Goal: Information Seeking & Learning: Learn about a topic

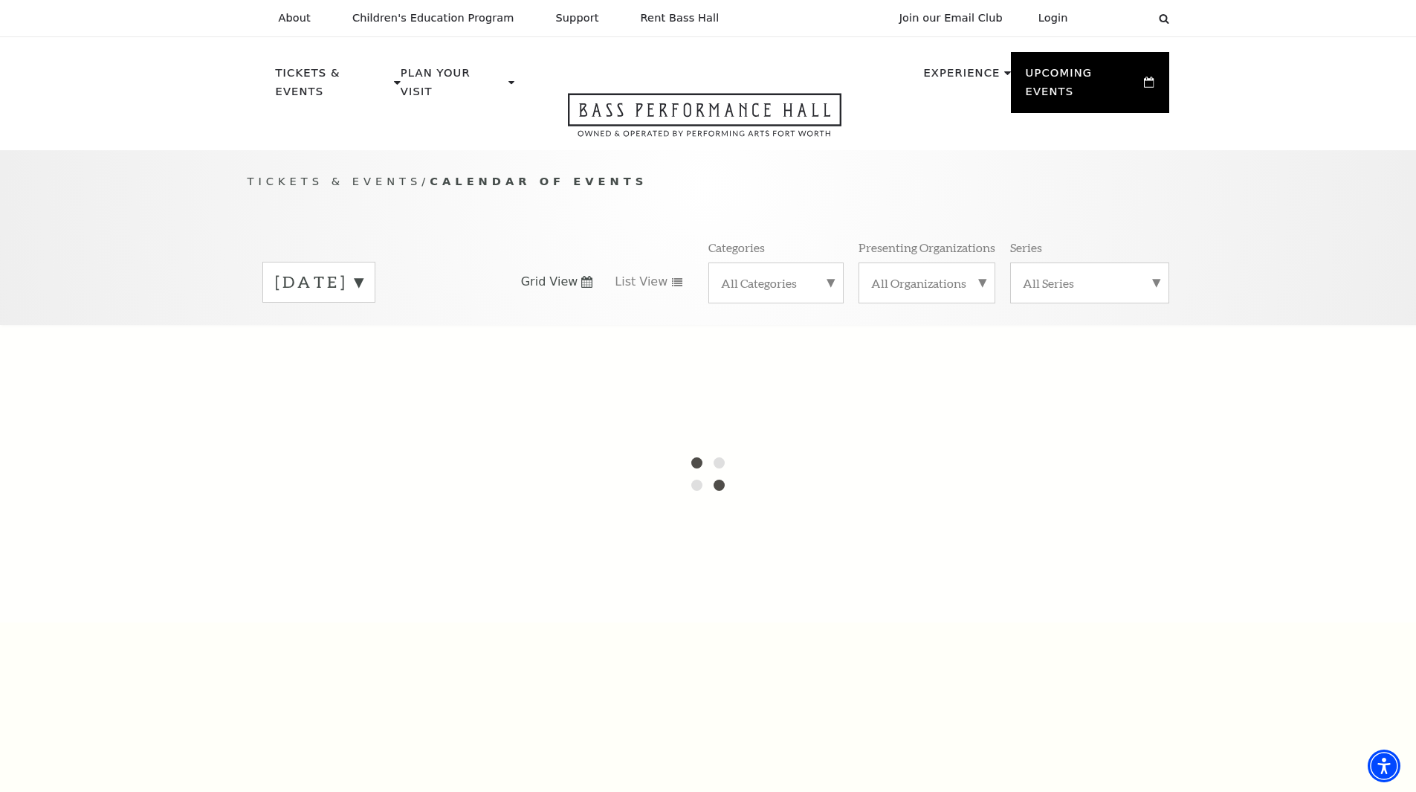
click at [375, 262] on div "[DATE]" at bounding box center [318, 282] width 113 height 41
click at [384, 327] on div at bounding box center [708, 473] width 1416 height 297
click at [323, 326] on div at bounding box center [708, 473] width 1416 height 297
click at [118, 329] on div at bounding box center [708, 473] width 1416 height 297
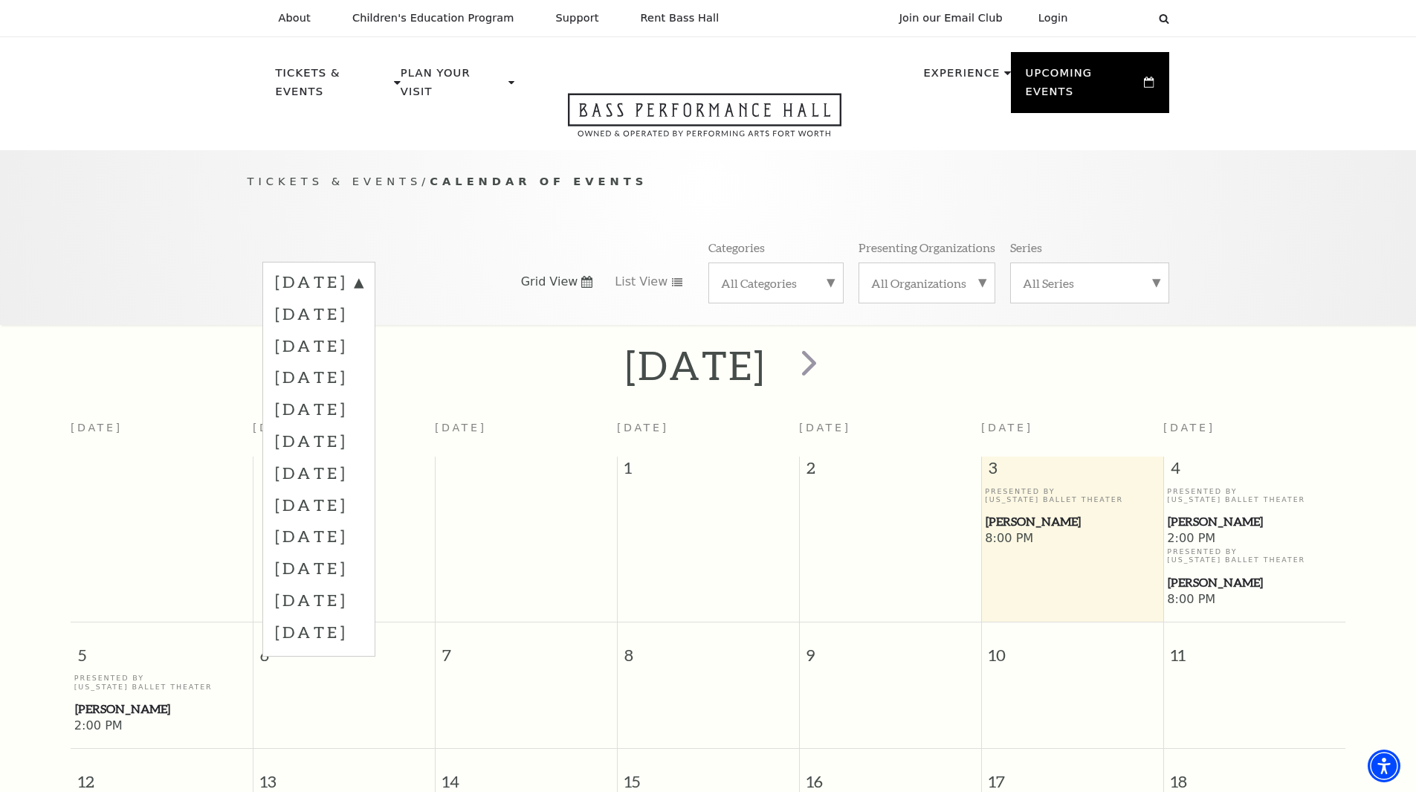
scroll to position [132, 0]
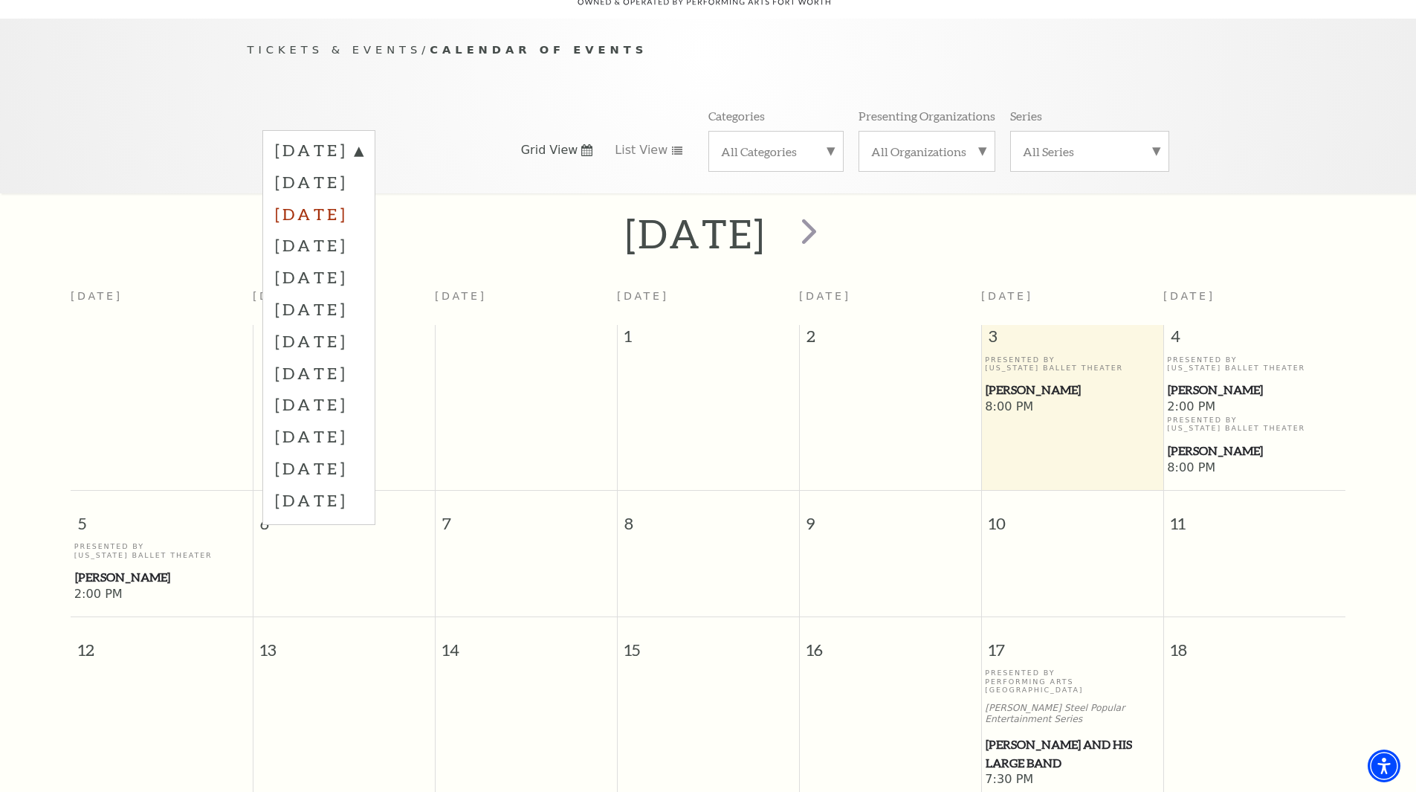
click at [363, 198] on label "[DATE]" at bounding box center [319, 214] width 88 height 32
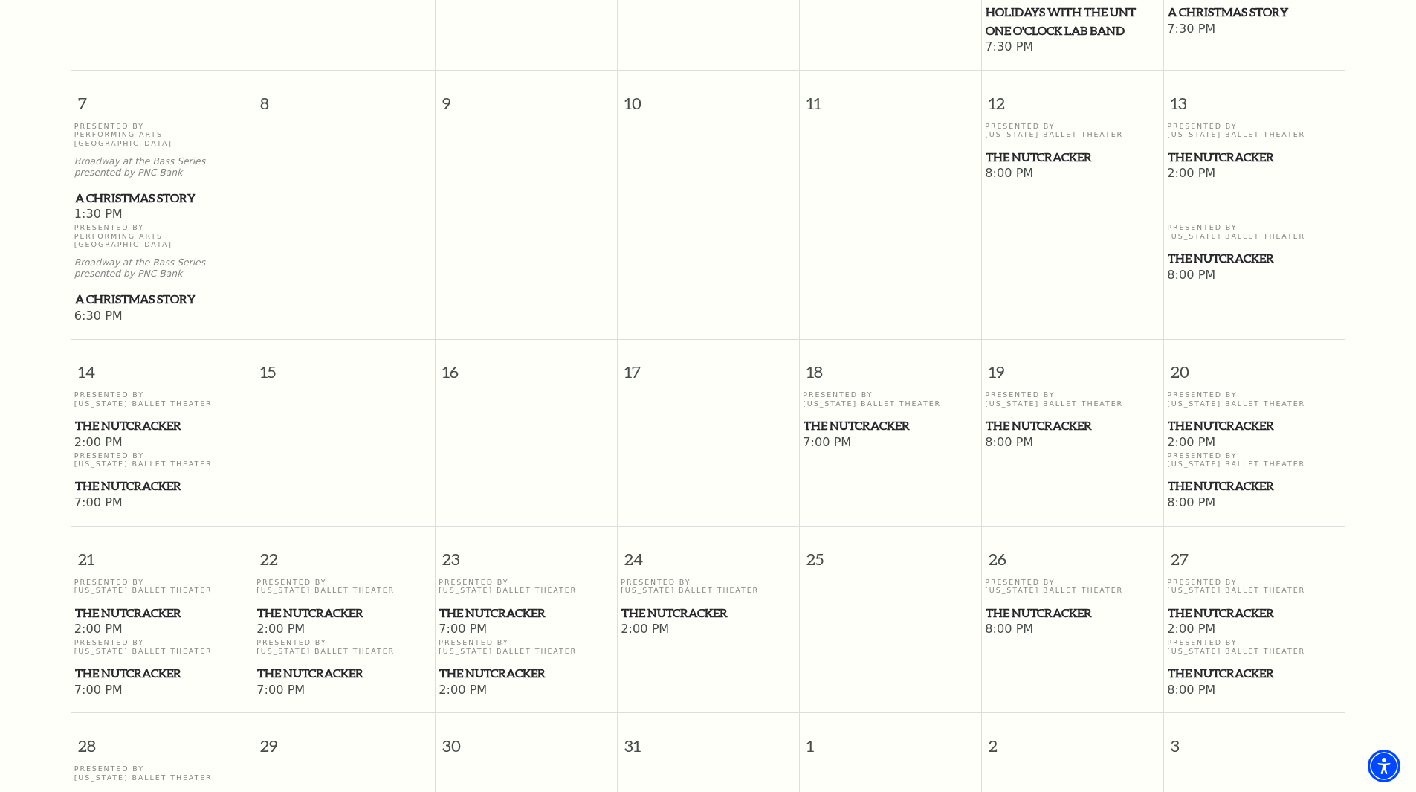
scroll to position [206, 0]
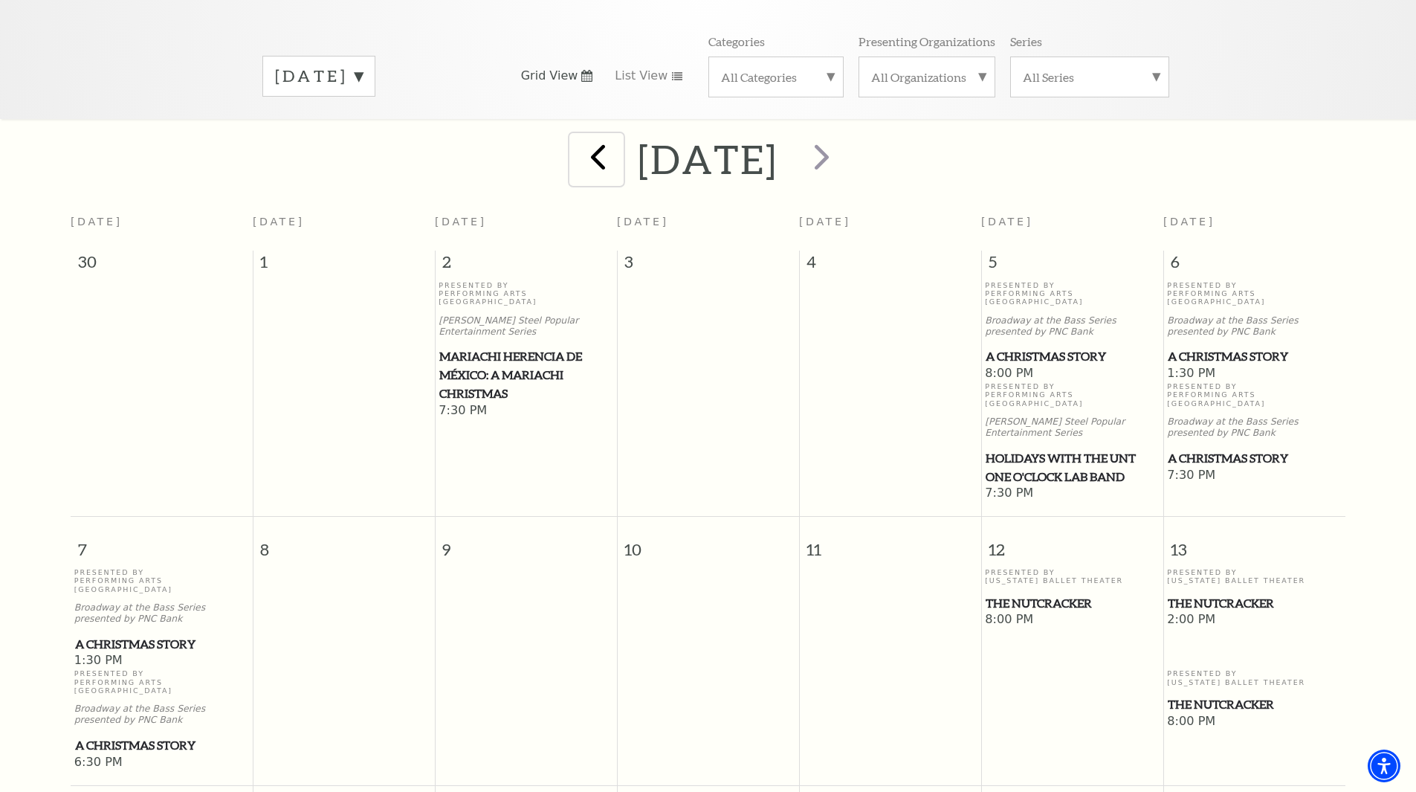
click at [577, 141] on span "prev" at bounding box center [598, 156] width 42 height 42
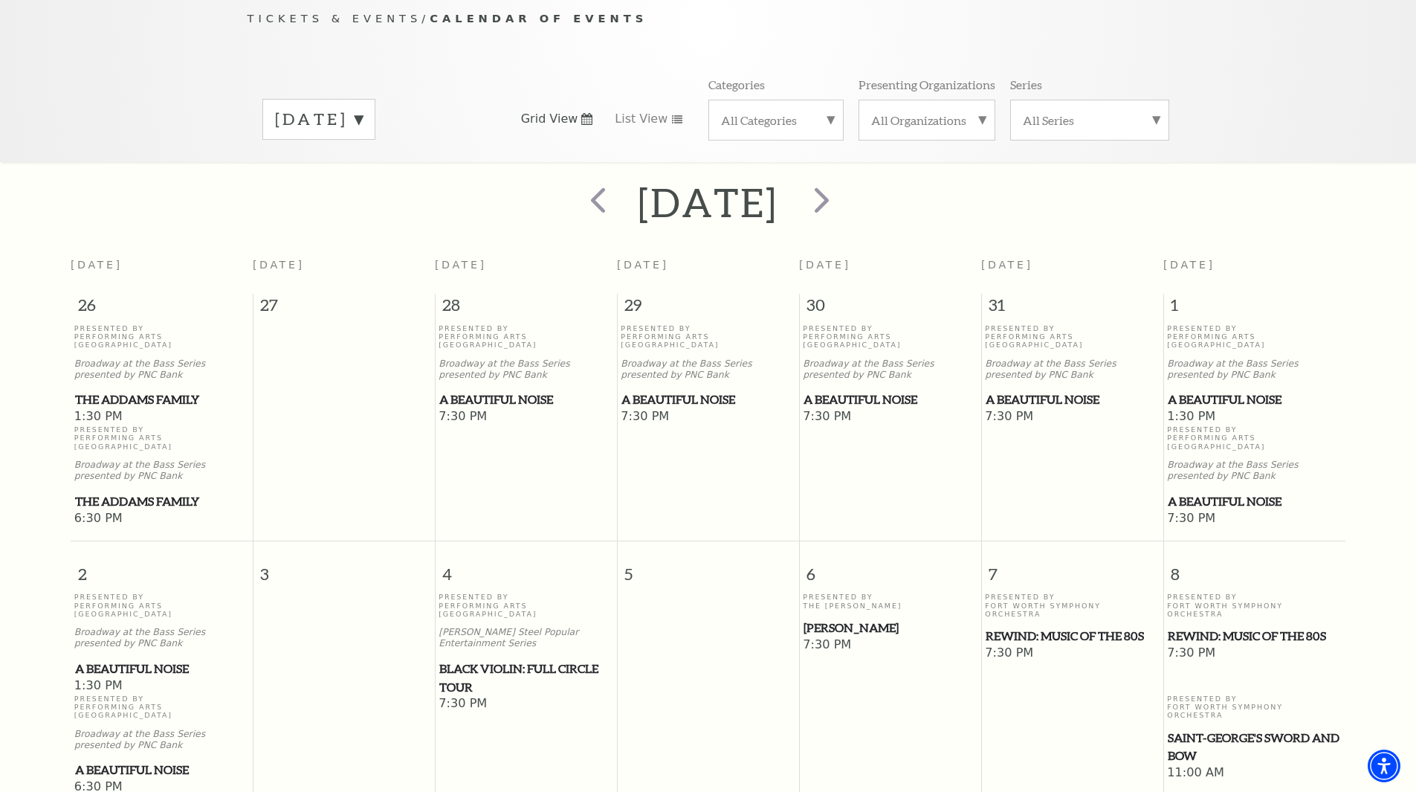
scroll to position [223, 0]
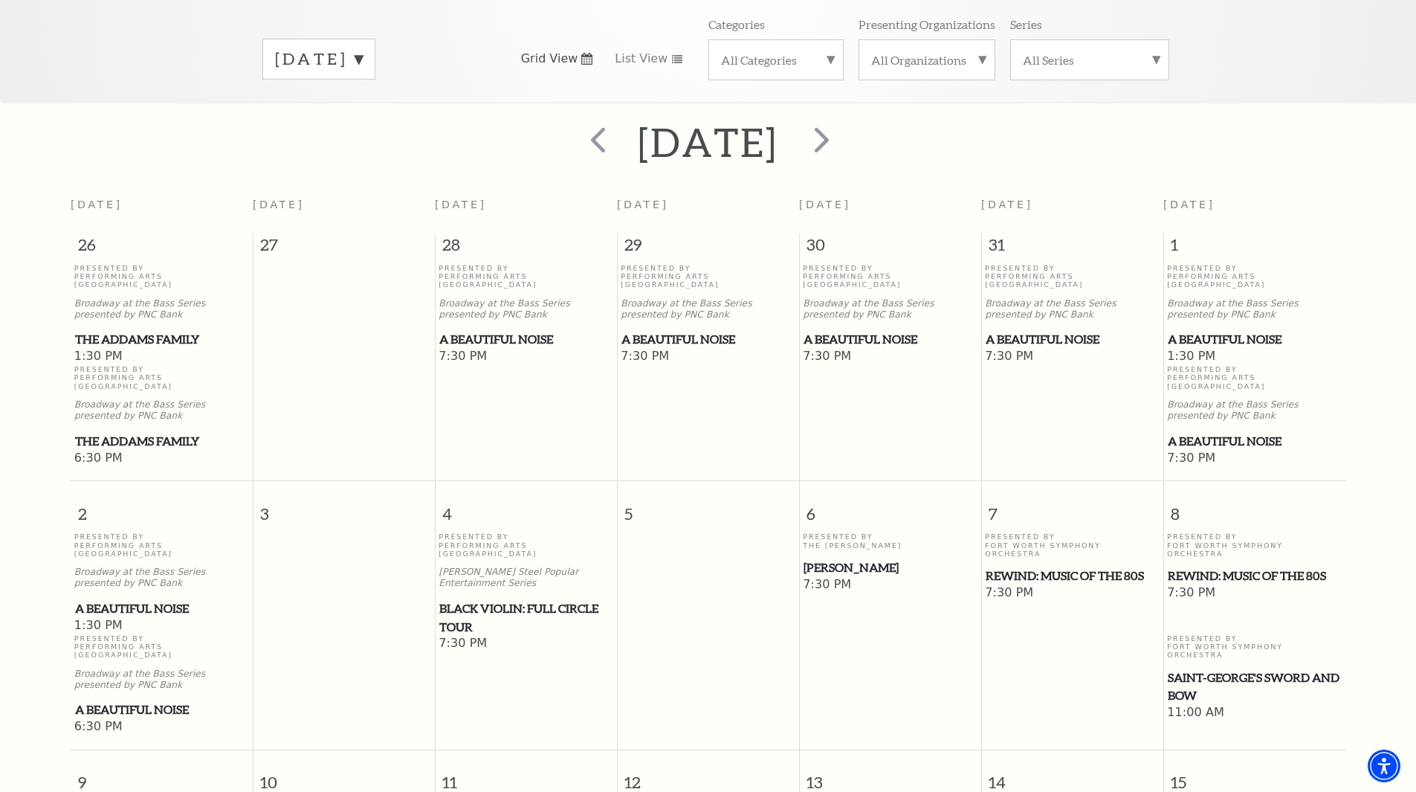
click at [513, 549] on div "Presented By Performing Arts [GEOGRAPHIC_DATA] [PERSON_NAME] Steel Popular Ente…" at bounding box center [526, 583] width 175 height 103
click at [508, 599] on span "Black Violin: Full Circle Tour" at bounding box center [525, 617] width 173 height 36
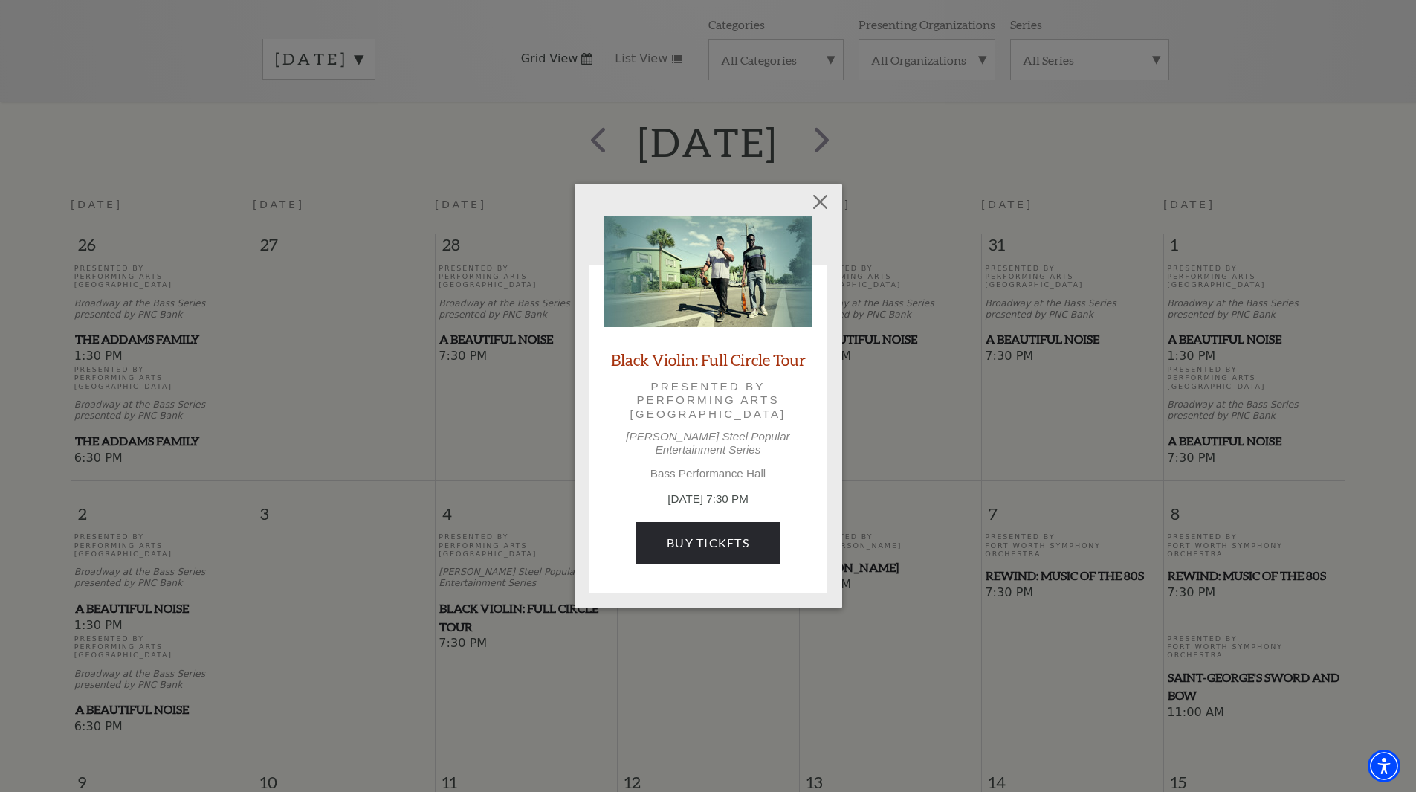
click at [1377, 593] on div "Empty heading Black Violin: Full Circle Tour Presented by Performing Arts Fort …" at bounding box center [708, 396] width 1416 height 792
click at [821, 209] on button "Close" at bounding box center [820, 202] width 28 height 28
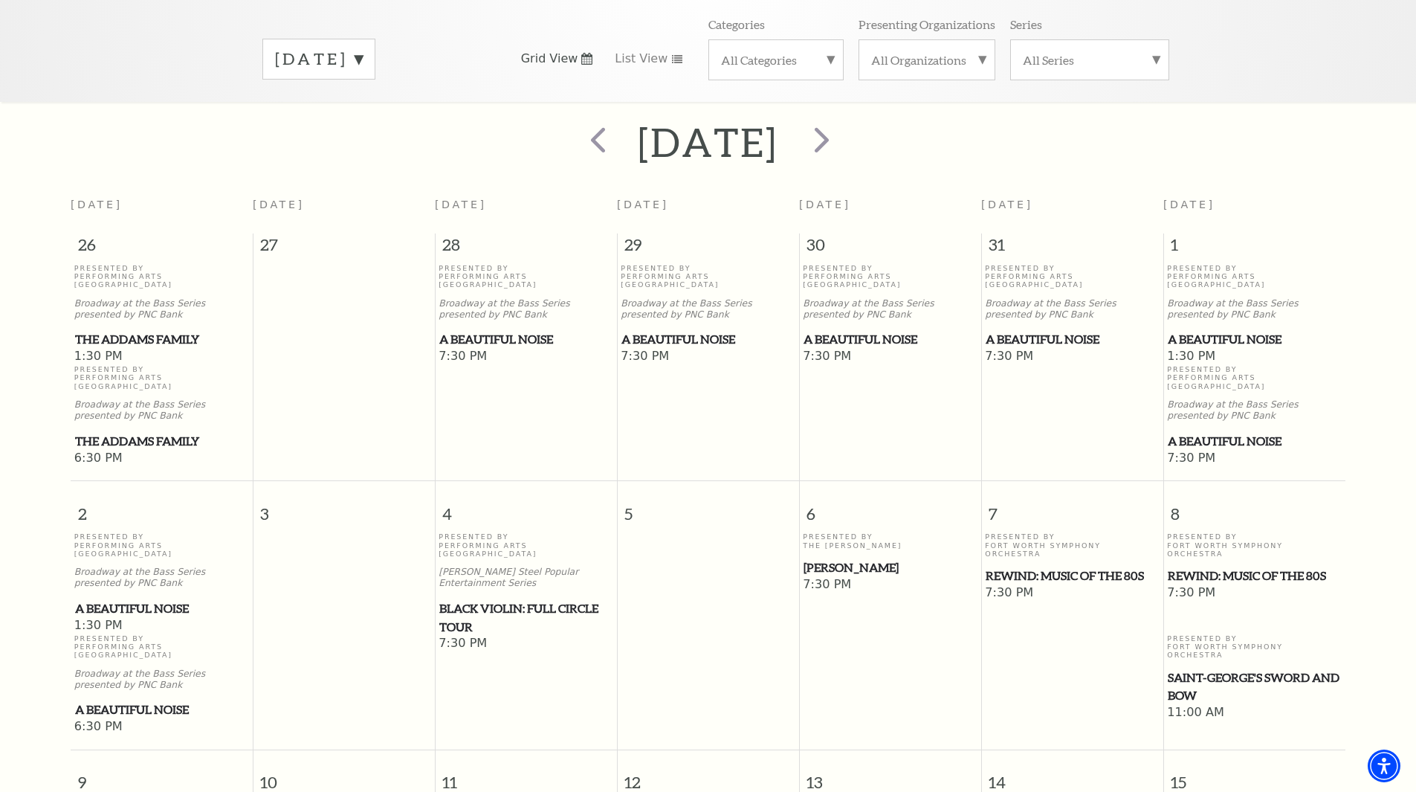
click at [478, 330] on span "A Beautiful Noise" at bounding box center [525, 339] width 173 height 19
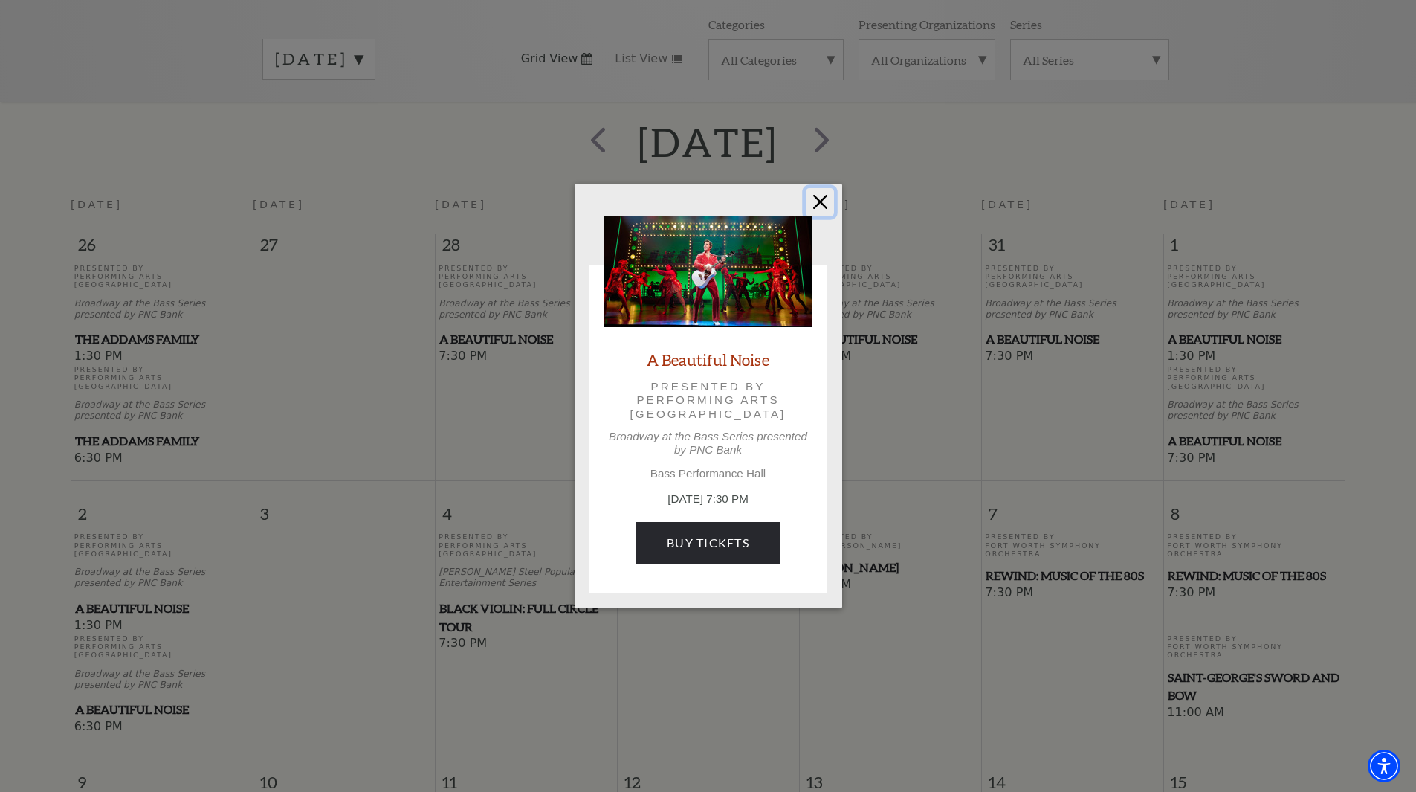
click at [820, 201] on button "Close" at bounding box center [820, 202] width 28 height 28
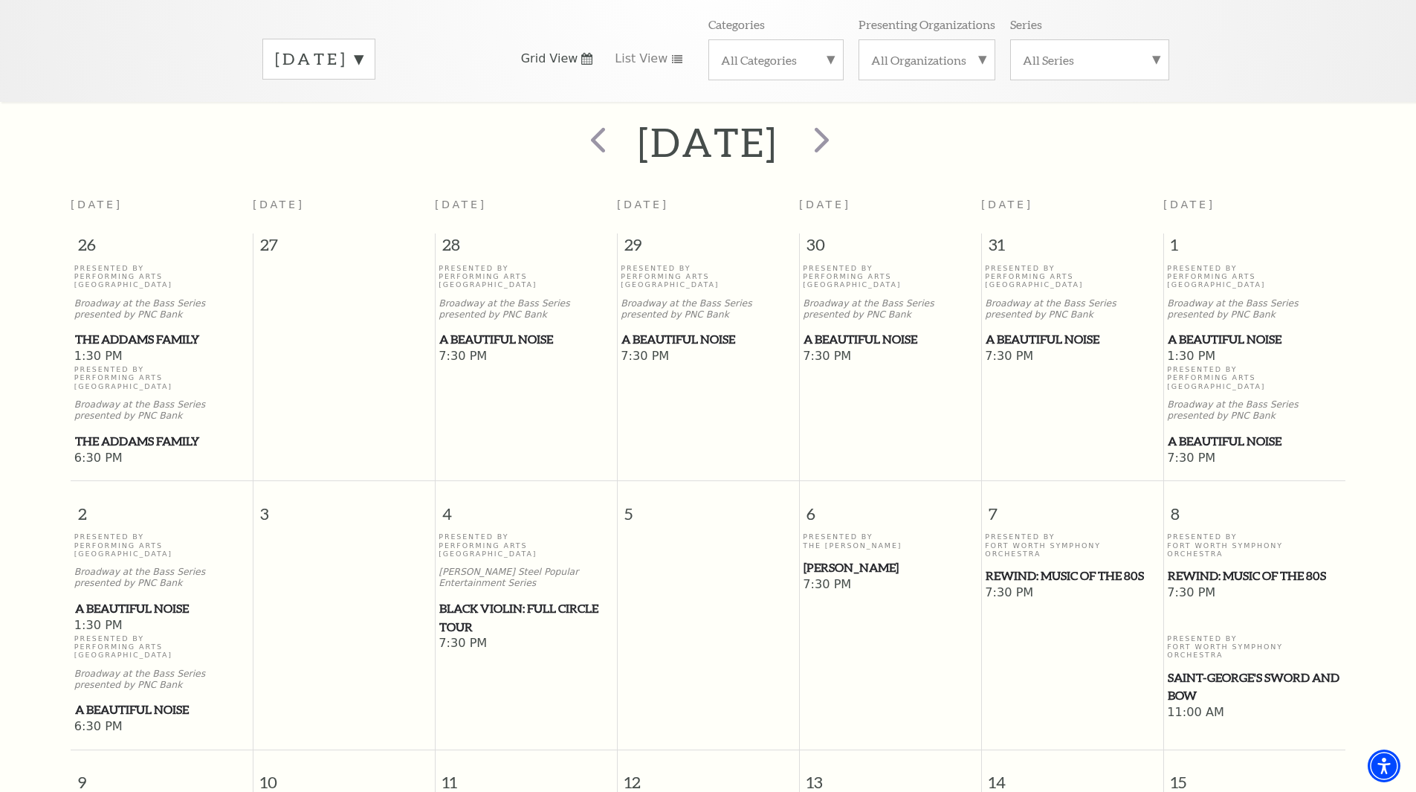
click at [157, 432] on span "The Addams Family" at bounding box center [161, 441] width 173 height 19
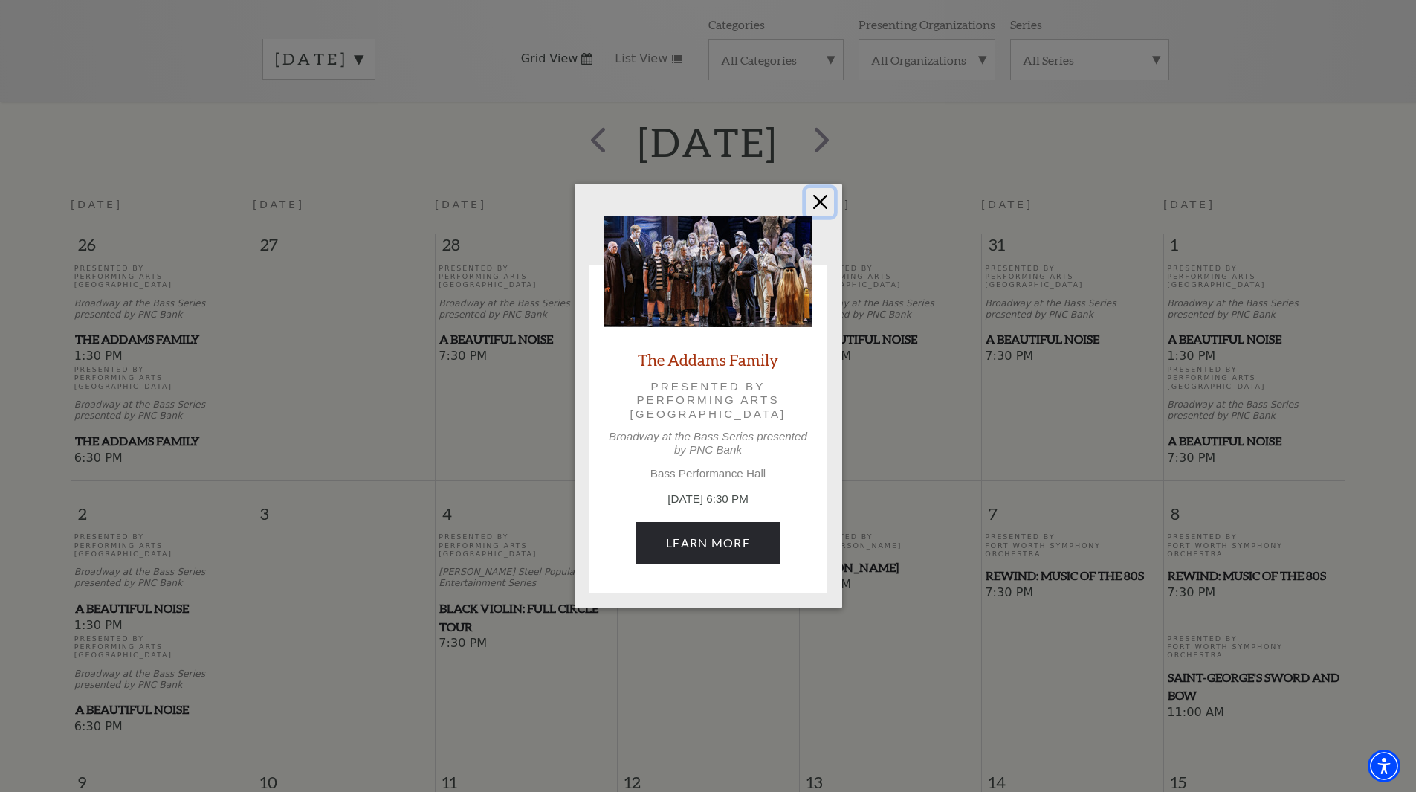
click at [819, 198] on button "Close" at bounding box center [820, 202] width 28 height 28
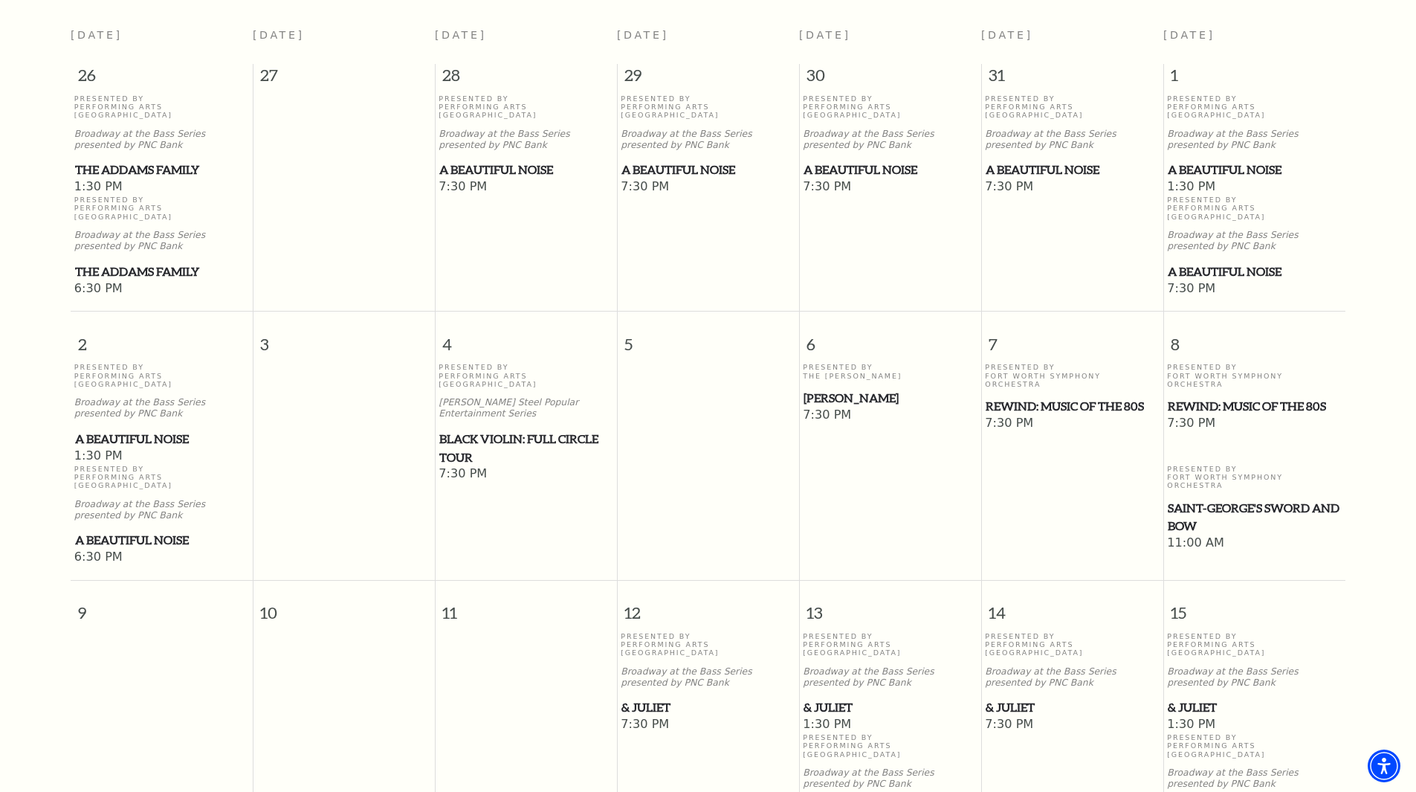
scroll to position [446, 0]
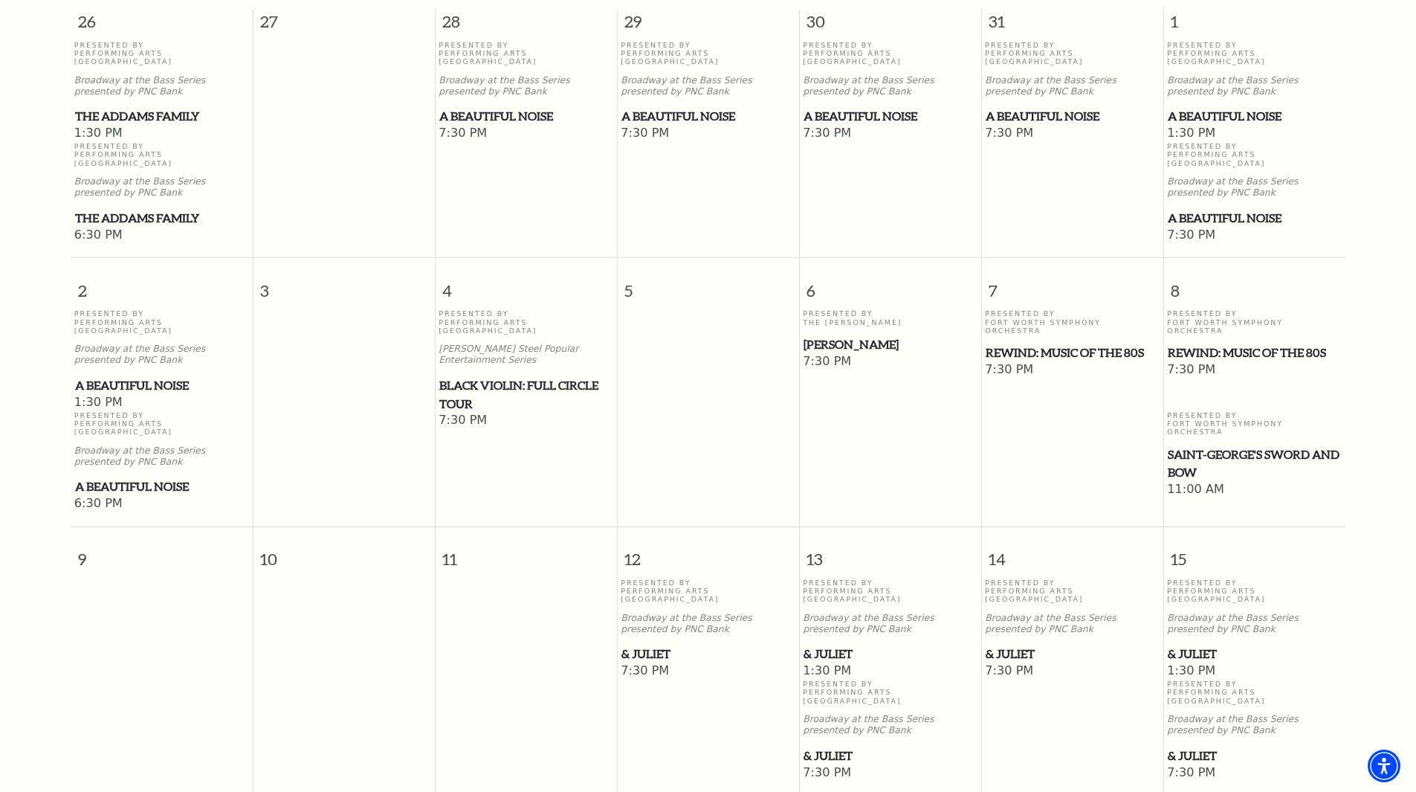
click at [1253, 445] on span "Saint-George's Sword and Bow" at bounding box center [1254, 463] width 173 height 36
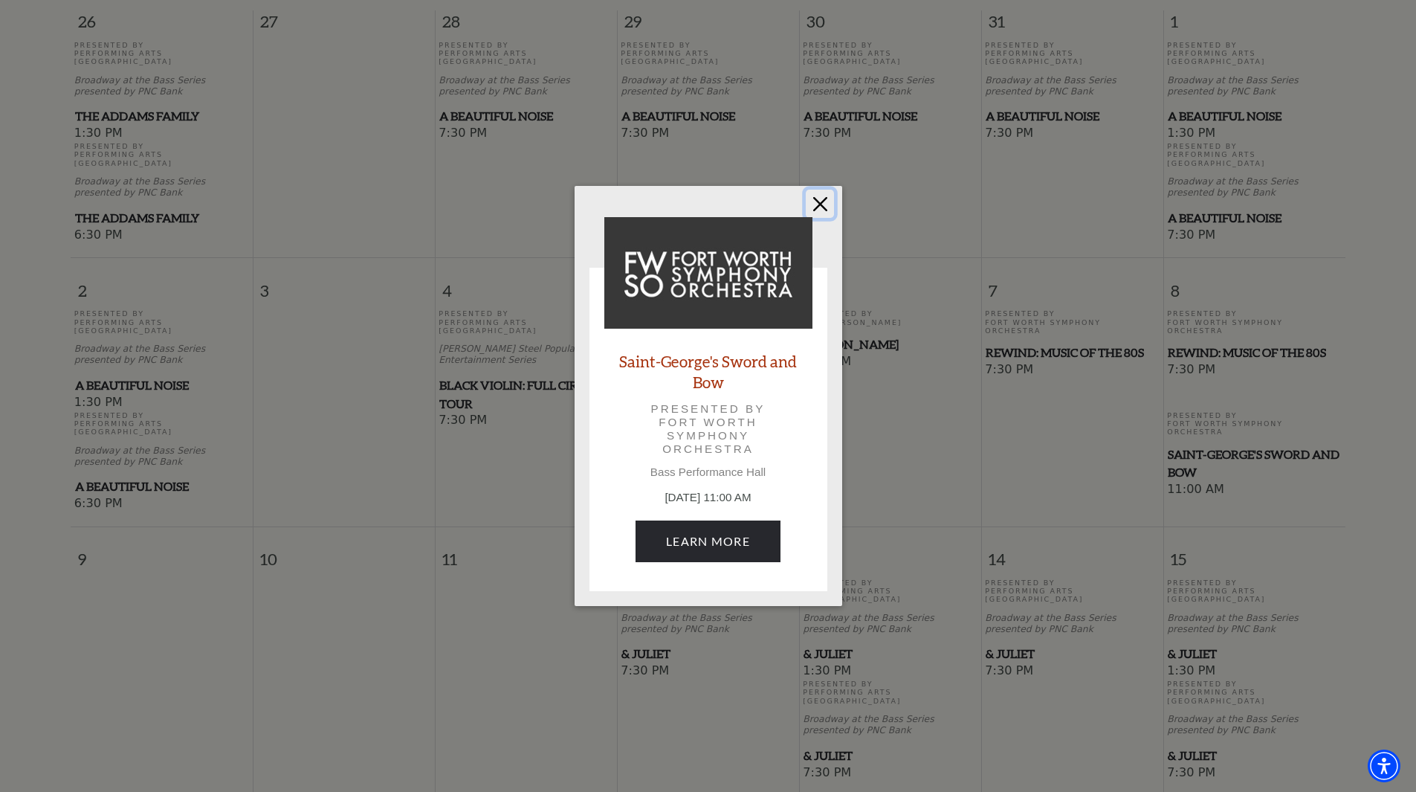
click at [821, 195] on button "Close" at bounding box center [820, 204] width 28 height 28
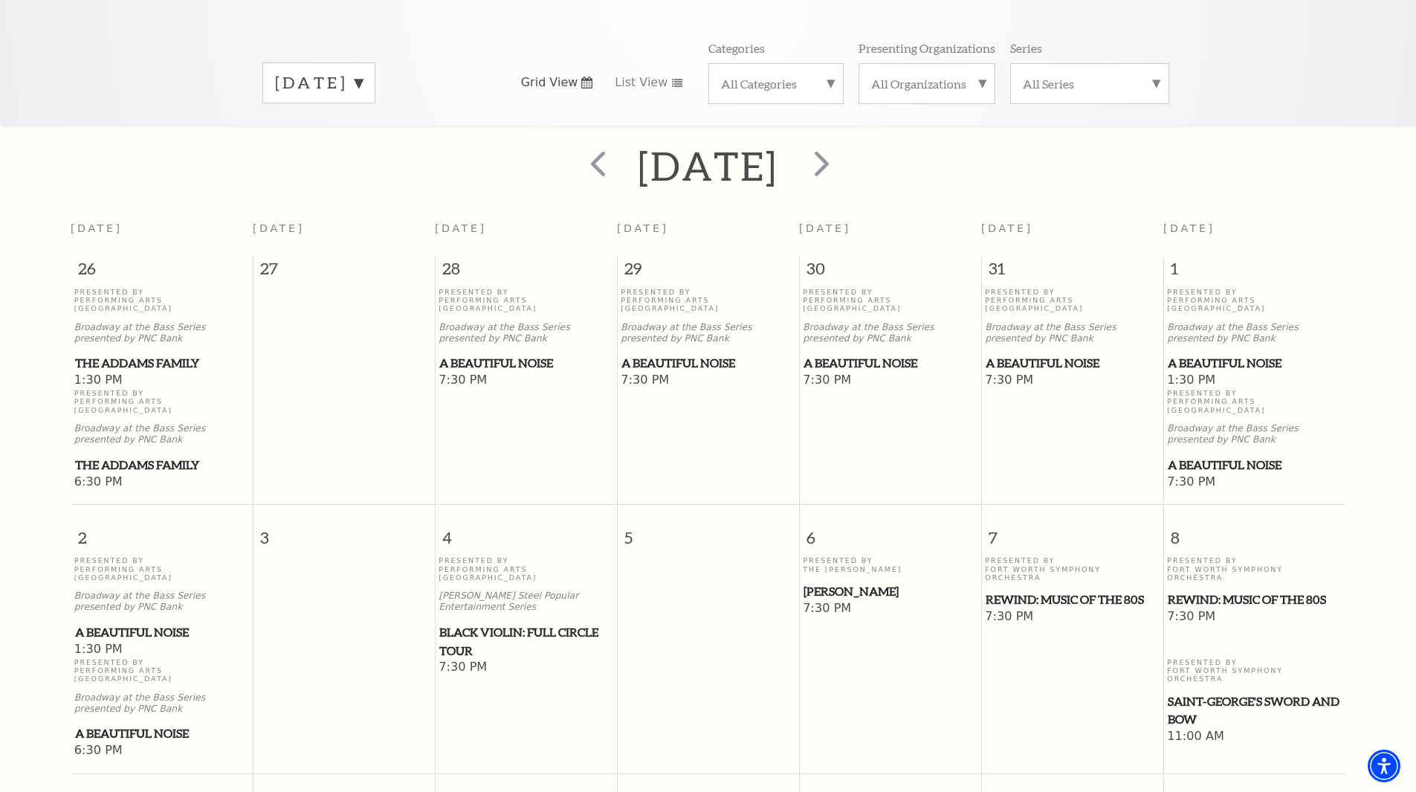
scroll to position [0, 0]
